Goal: Find specific page/section: Find specific page/section

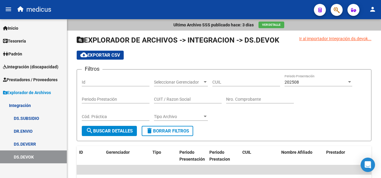
click at [34, 129] on link "DR.ENVIO" at bounding box center [33, 131] width 67 height 13
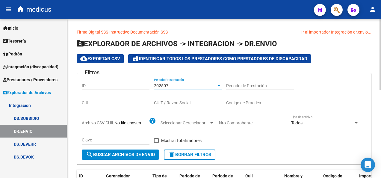
click at [180, 86] on div "202507" at bounding box center [185, 85] width 62 height 5
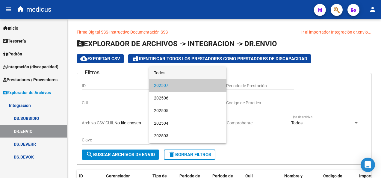
click at [198, 70] on span "Todos" at bounding box center [188, 73] width 68 height 13
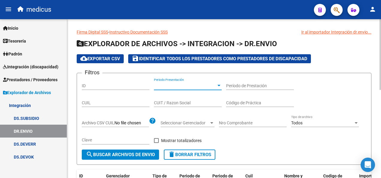
click at [163, 102] on input "CUIT / Razon Social" at bounding box center [188, 102] width 68 height 5
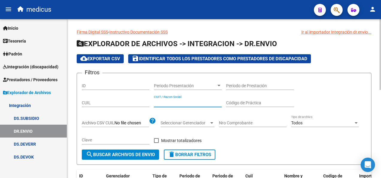
paste input "27284705667"
type input "27284705667"
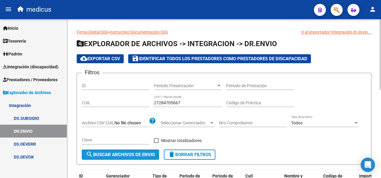
click at [142, 155] on span "search Buscar Archivos de Envio" at bounding box center [120, 154] width 69 height 5
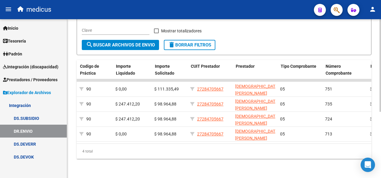
scroll to position [0, 243]
click at [289, 150] on div "4 total" at bounding box center [224, 151] width 295 height 15
click at [36, 118] on link "DS.SUBSIDIO" at bounding box center [33, 118] width 67 height 13
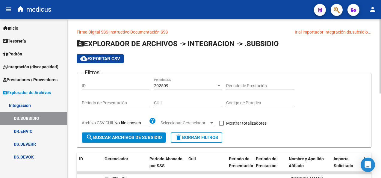
click at [176, 101] on input "CUIL" at bounding box center [188, 102] width 68 height 5
paste input "27-53288131-0"
type input "27-53288131-0"
click at [182, 87] on div "202509" at bounding box center [185, 85] width 62 height 5
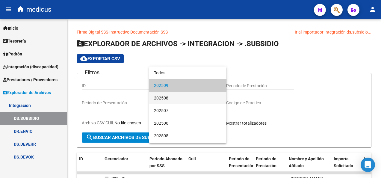
click at [162, 98] on span "202508" at bounding box center [188, 98] width 68 height 13
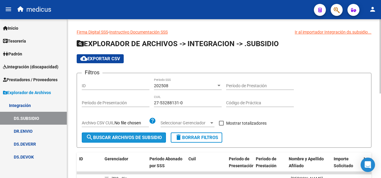
click at [131, 136] on span "search Buscar Archivos de Subsidio" at bounding box center [124, 137] width 76 height 5
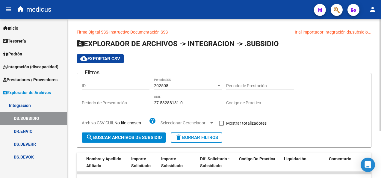
click at [172, 86] on div "202508" at bounding box center [185, 85] width 62 height 5
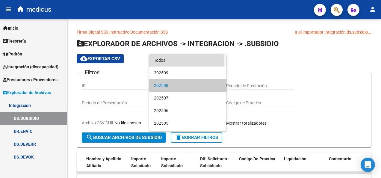
click at [186, 61] on span "Todos" at bounding box center [188, 60] width 68 height 13
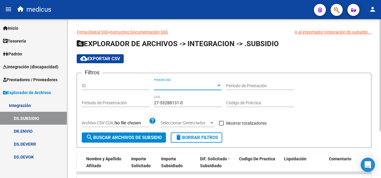
click at [133, 139] on span "search Buscar Archivos de Subsidio" at bounding box center [124, 137] width 76 height 5
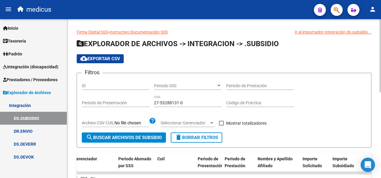
click at [248, 84] on input "Período de Prestación" at bounding box center [260, 85] width 68 height 5
type input "202507"
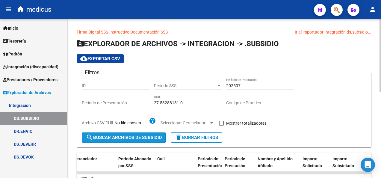
click at [149, 137] on span "search Buscar Archivos de Subsidio" at bounding box center [124, 137] width 76 height 5
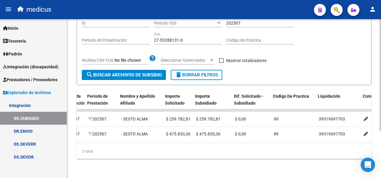
scroll to position [0, 171]
